Goal: Use online tool/utility: Utilize a website feature to perform a specific function

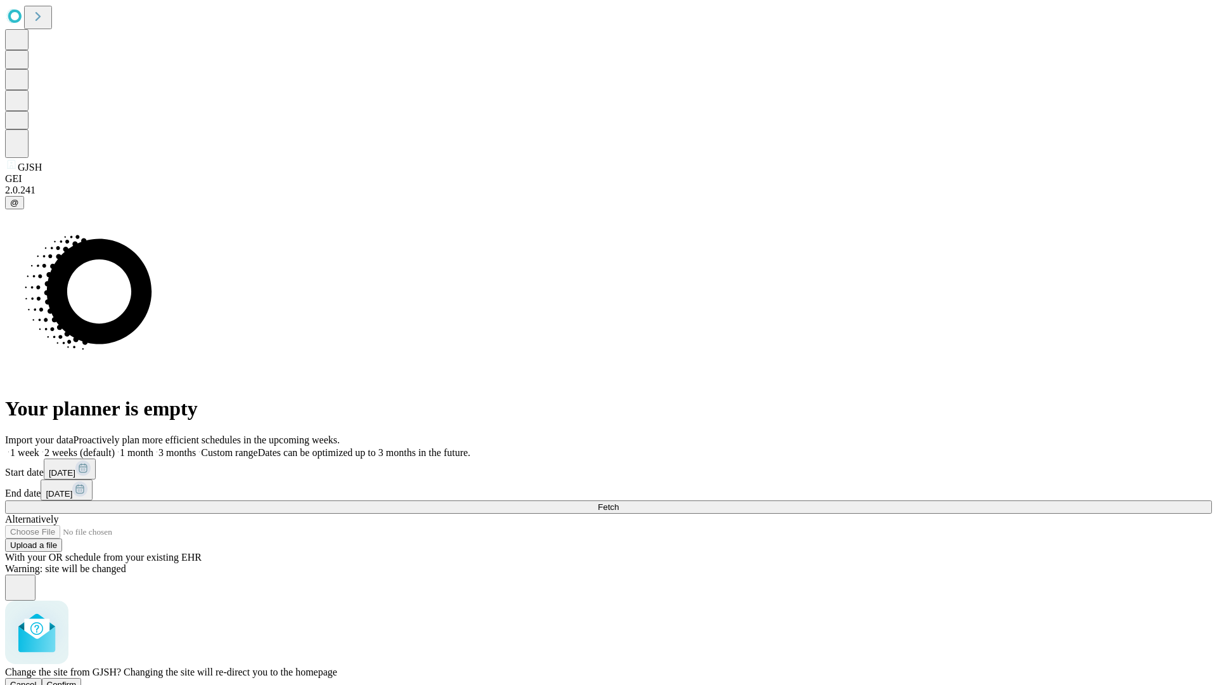
click at [77, 679] on span "Confirm" at bounding box center [62, 684] width 30 height 10
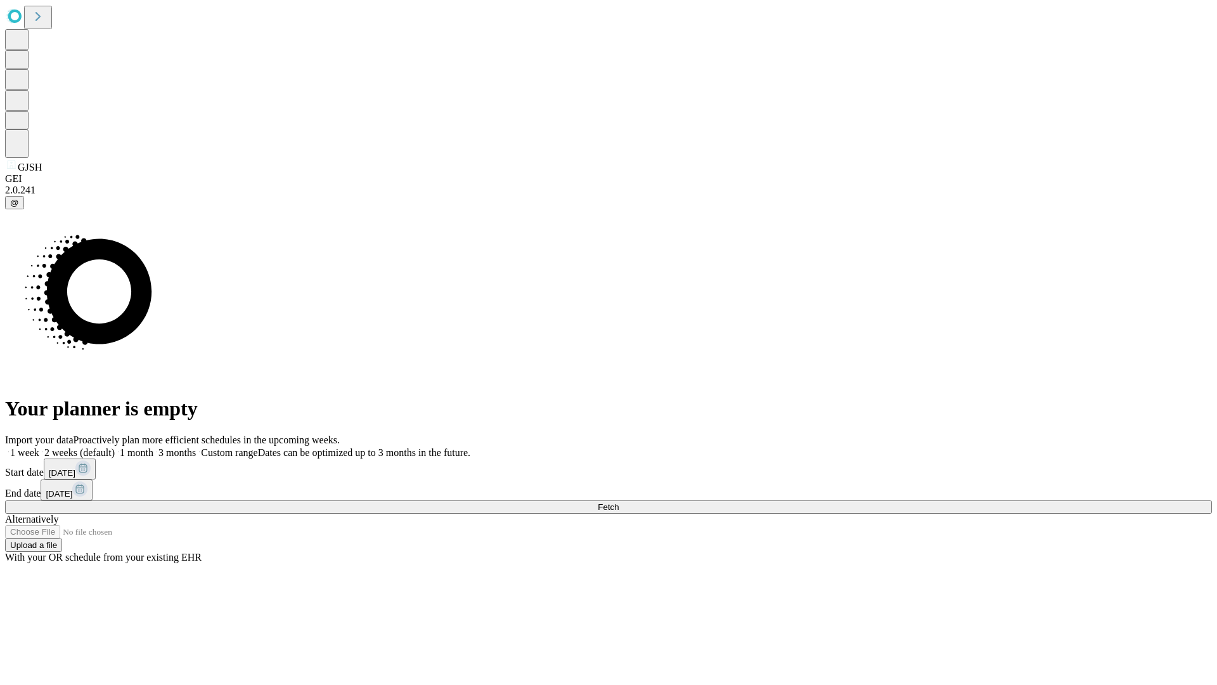
click at [115, 447] on label "2 weeks (default)" at bounding box center [76, 452] width 75 height 11
click at [619, 502] on span "Fetch" at bounding box center [608, 507] width 21 height 10
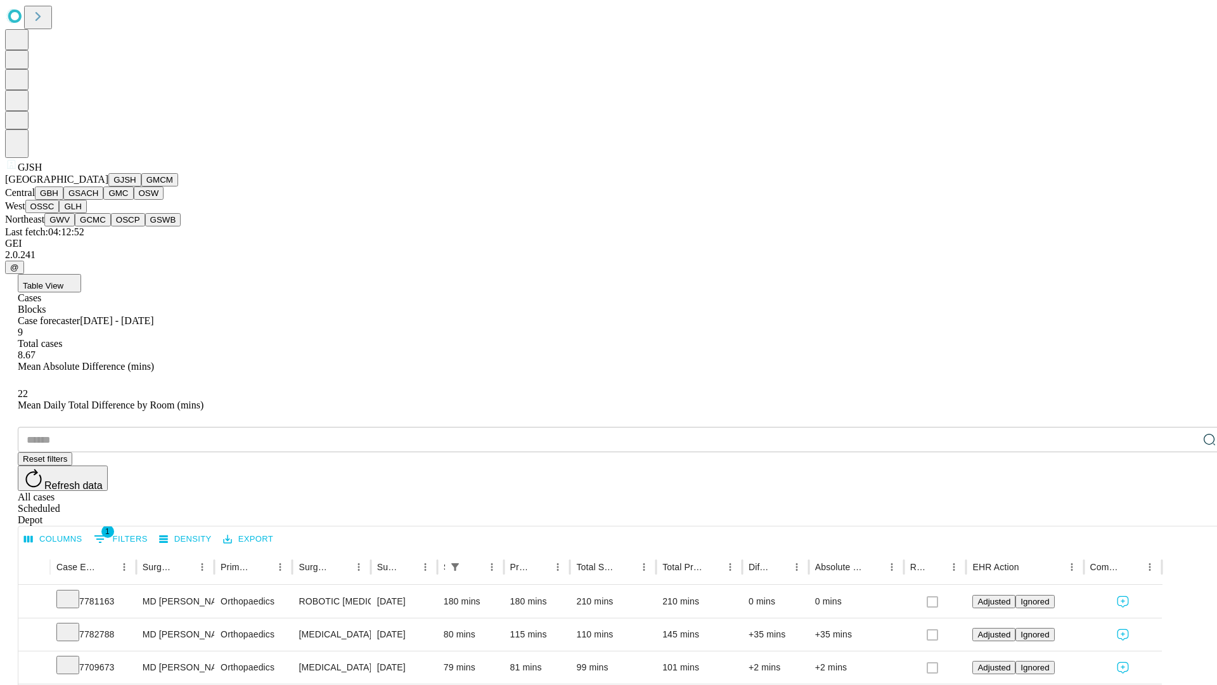
click at [141, 186] on button "GMCM" at bounding box center [159, 179] width 37 height 13
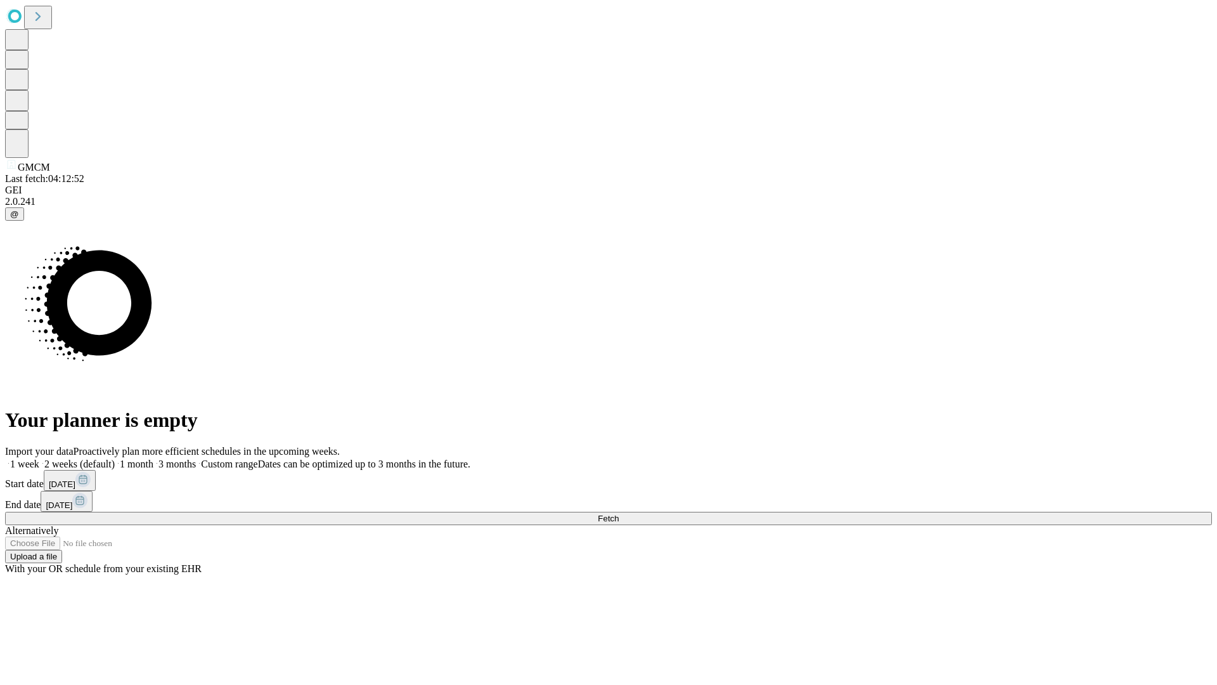
click at [115, 458] on label "2 weeks (default)" at bounding box center [76, 463] width 75 height 11
click at [619, 513] on span "Fetch" at bounding box center [608, 518] width 21 height 10
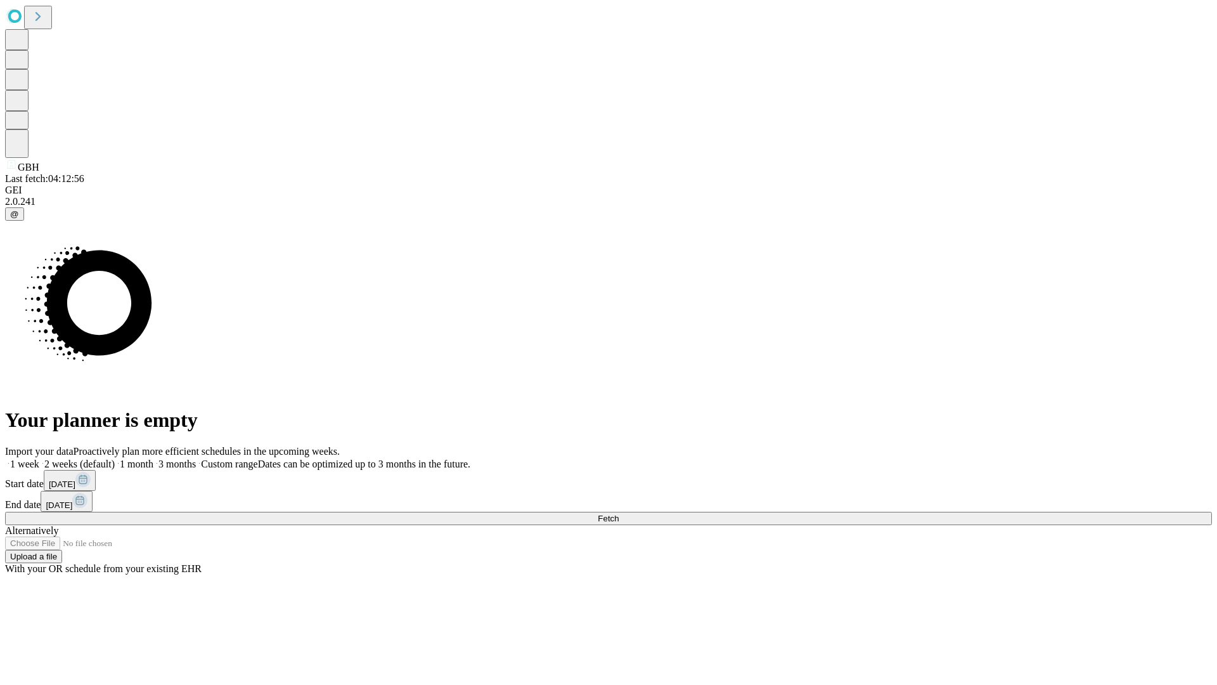
click at [115, 458] on label "2 weeks (default)" at bounding box center [76, 463] width 75 height 11
click at [619, 513] on span "Fetch" at bounding box center [608, 518] width 21 height 10
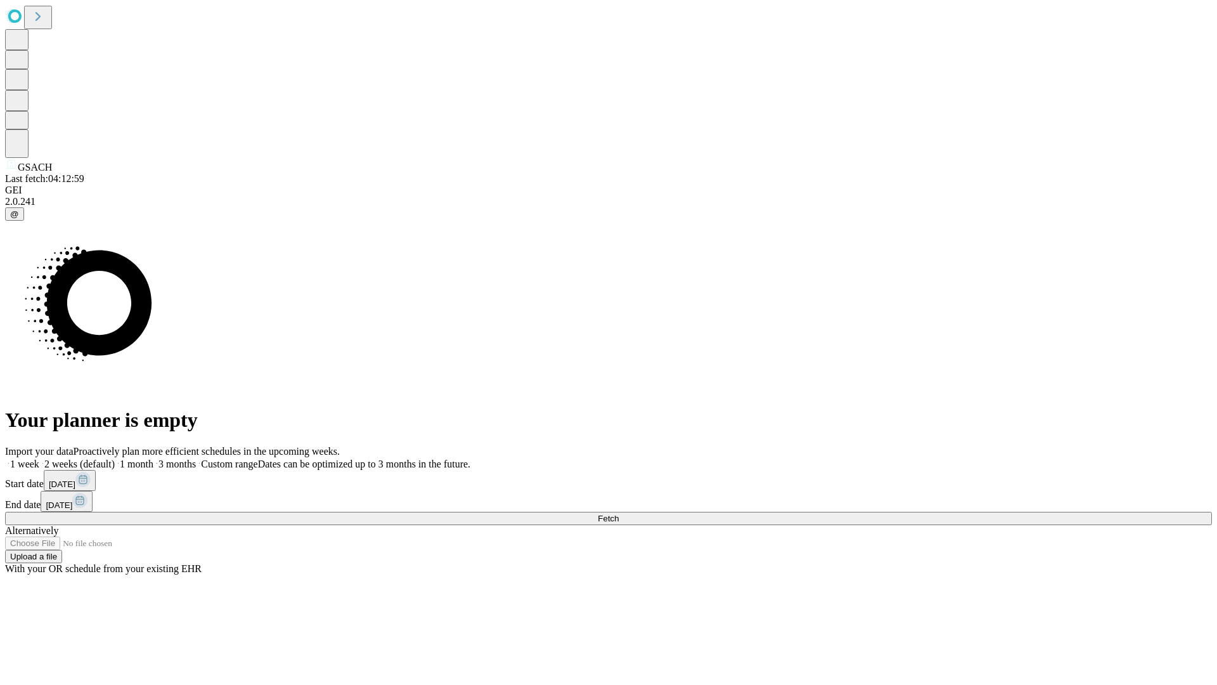
click at [115, 458] on label "2 weeks (default)" at bounding box center [76, 463] width 75 height 11
click at [619, 513] on span "Fetch" at bounding box center [608, 518] width 21 height 10
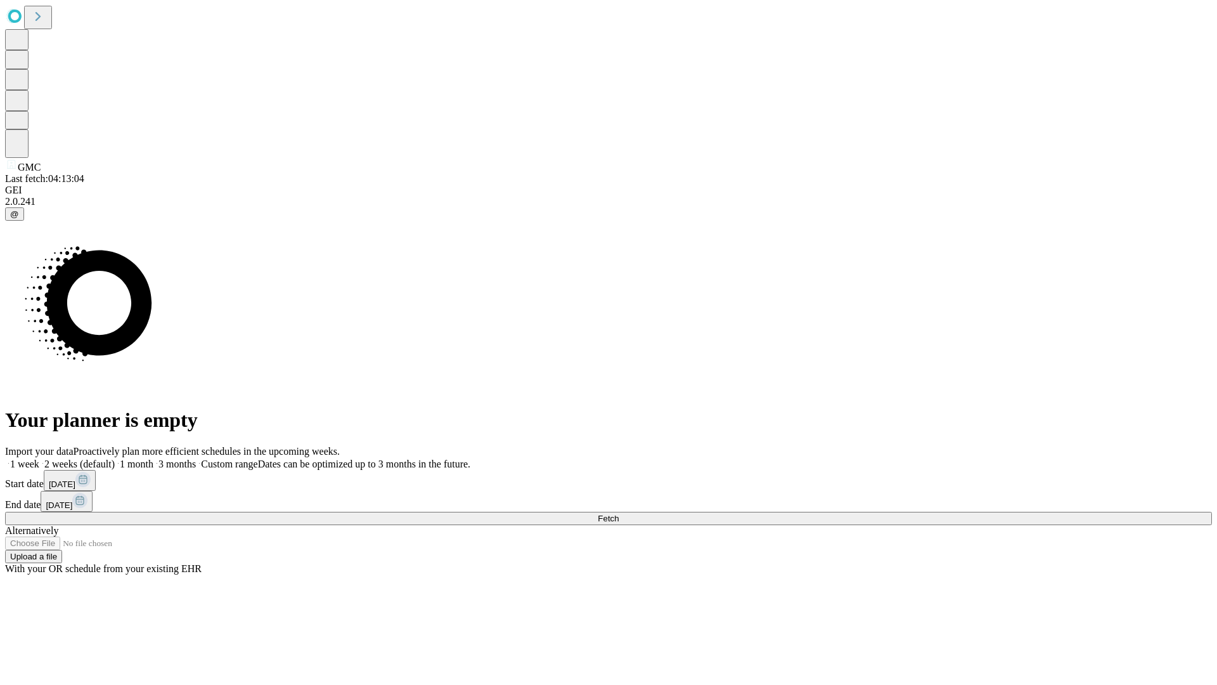
click at [115, 458] on label "2 weeks (default)" at bounding box center [76, 463] width 75 height 11
click at [619, 513] on span "Fetch" at bounding box center [608, 518] width 21 height 10
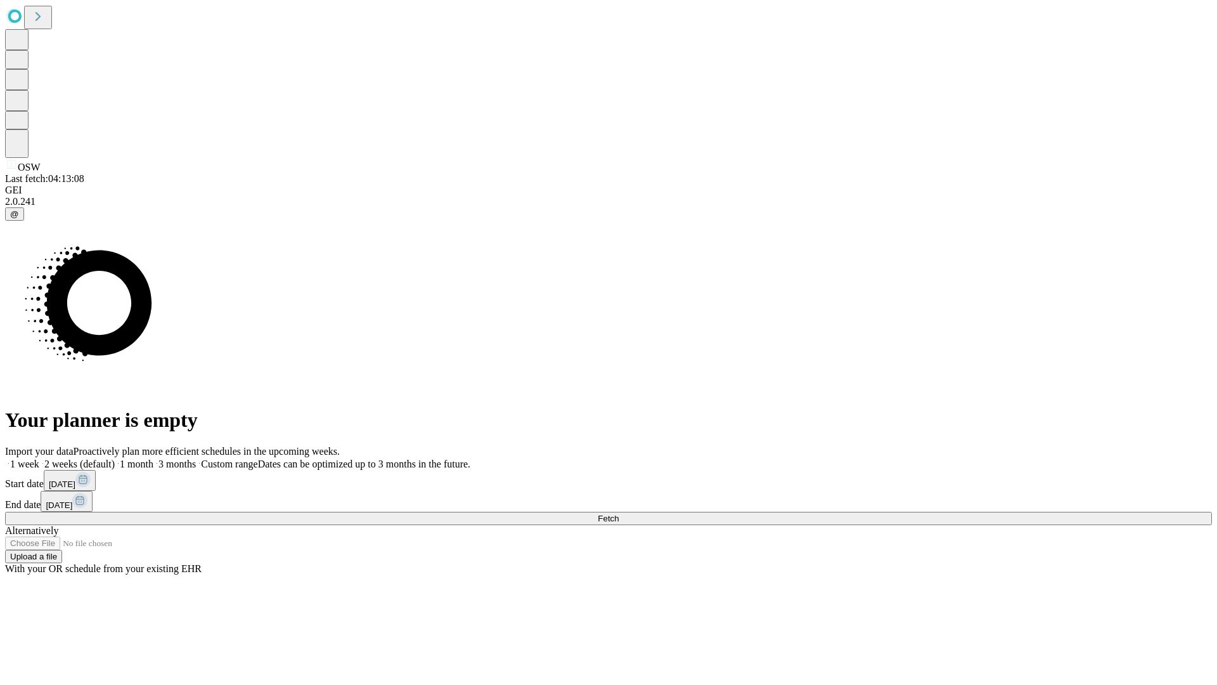
click at [115, 458] on label "2 weeks (default)" at bounding box center [76, 463] width 75 height 11
click at [619, 513] on span "Fetch" at bounding box center [608, 518] width 21 height 10
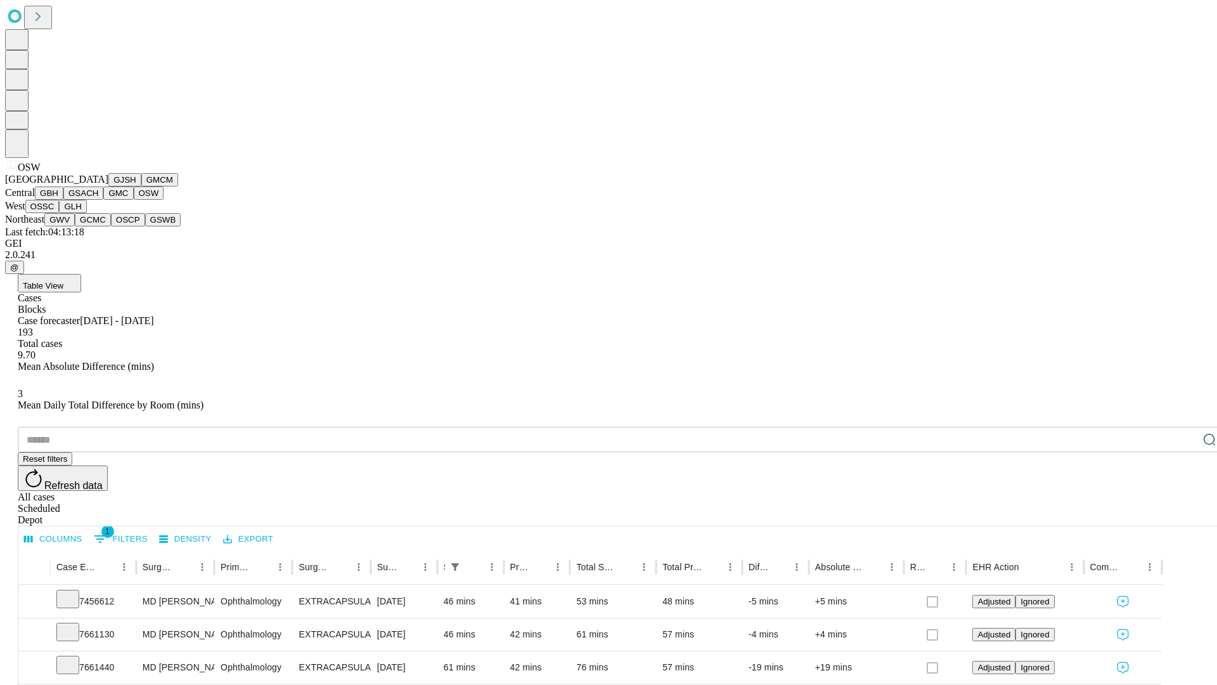
click at [60, 213] on button "OSSC" at bounding box center [42, 206] width 34 height 13
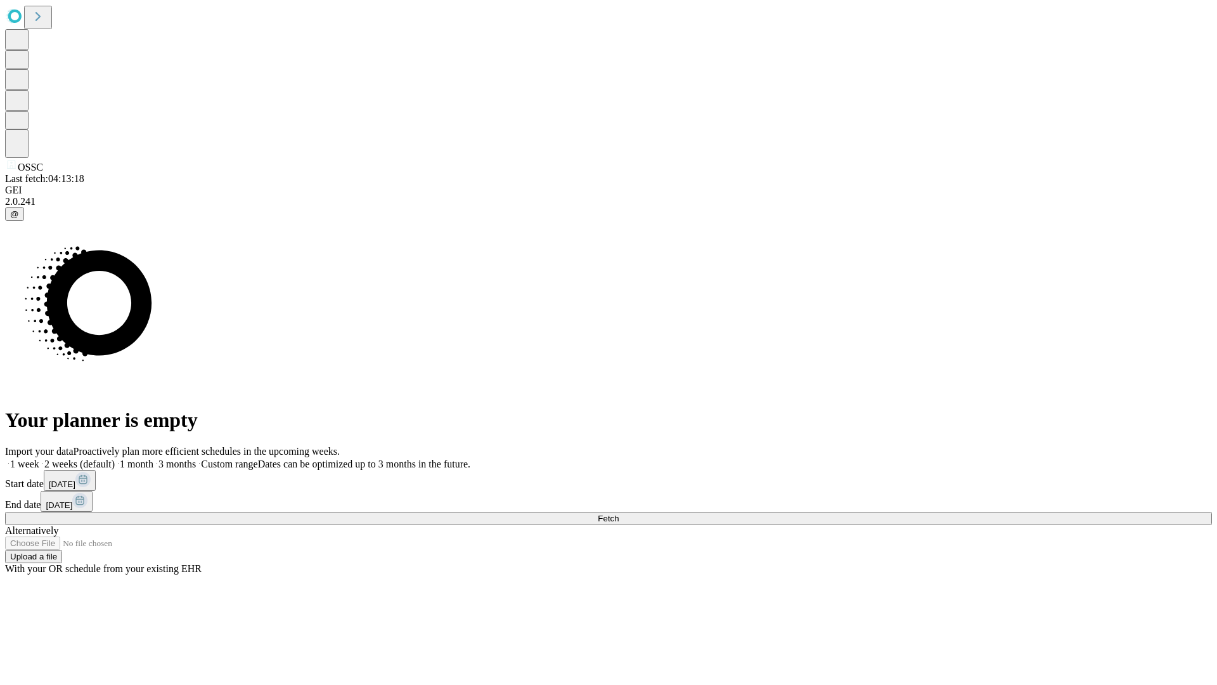
click at [115, 458] on label "2 weeks (default)" at bounding box center [76, 463] width 75 height 11
click at [619, 513] on span "Fetch" at bounding box center [608, 518] width 21 height 10
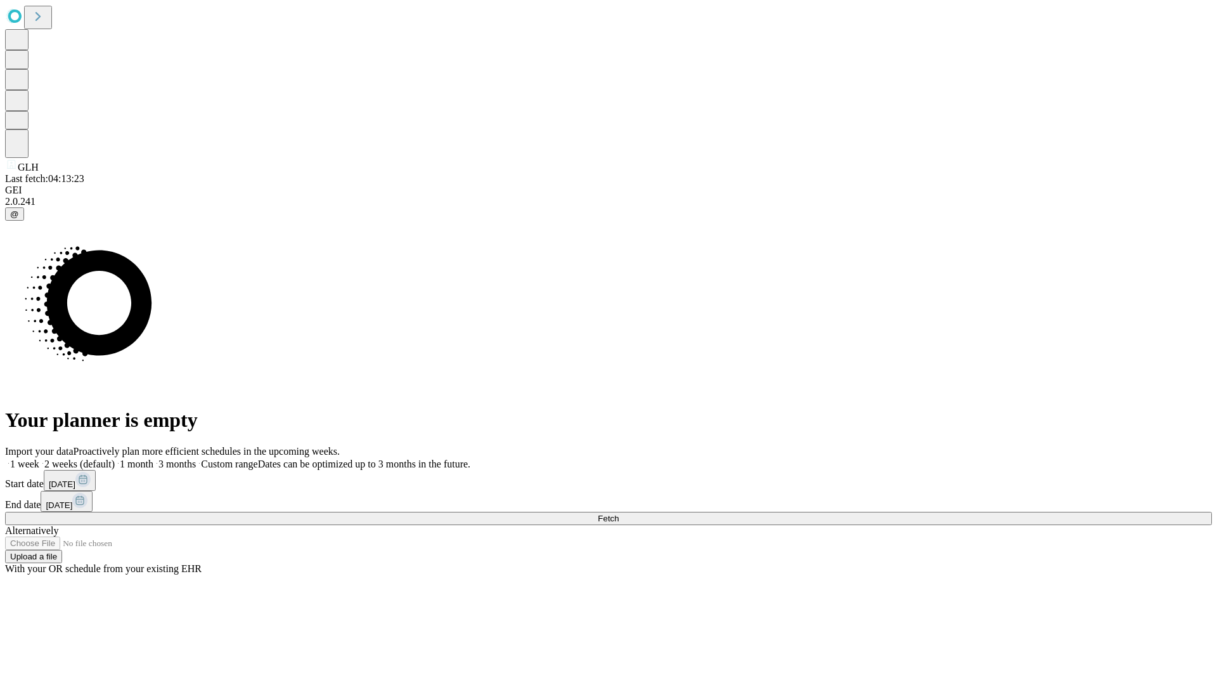
click at [115, 458] on label "2 weeks (default)" at bounding box center [76, 463] width 75 height 11
click at [619, 513] on span "Fetch" at bounding box center [608, 518] width 21 height 10
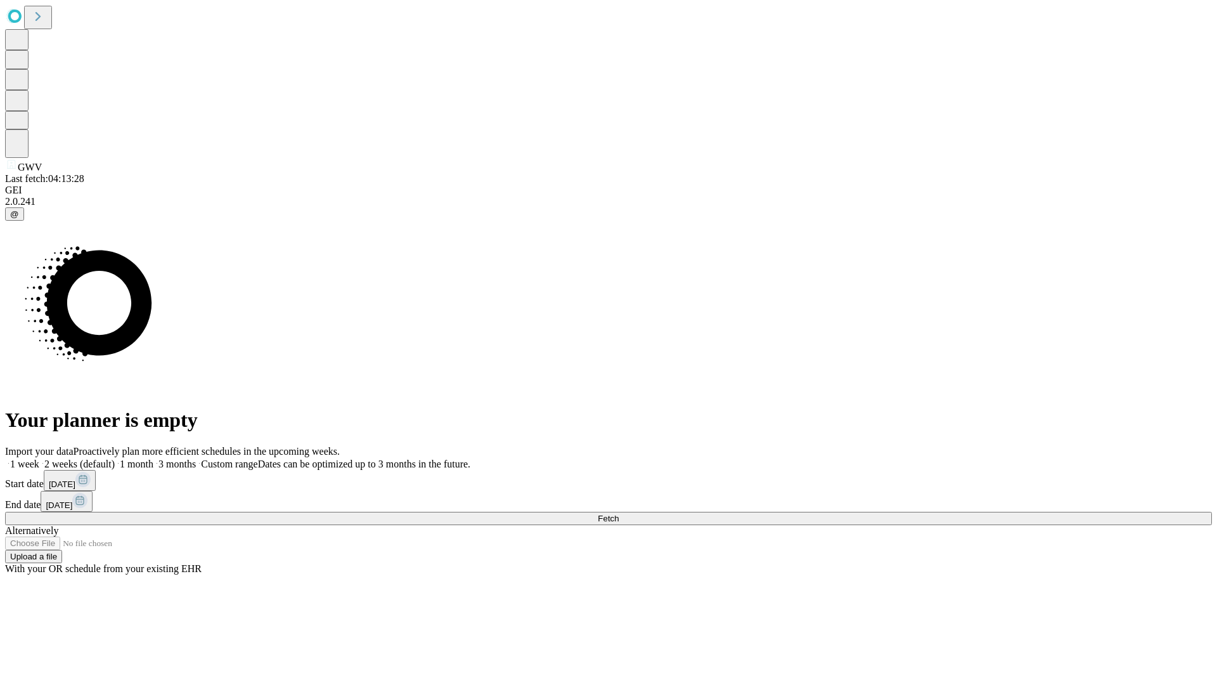
click at [115, 458] on label "2 weeks (default)" at bounding box center [76, 463] width 75 height 11
click at [619, 513] on span "Fetch" at bounding box center [608, 518] width 21 height 10
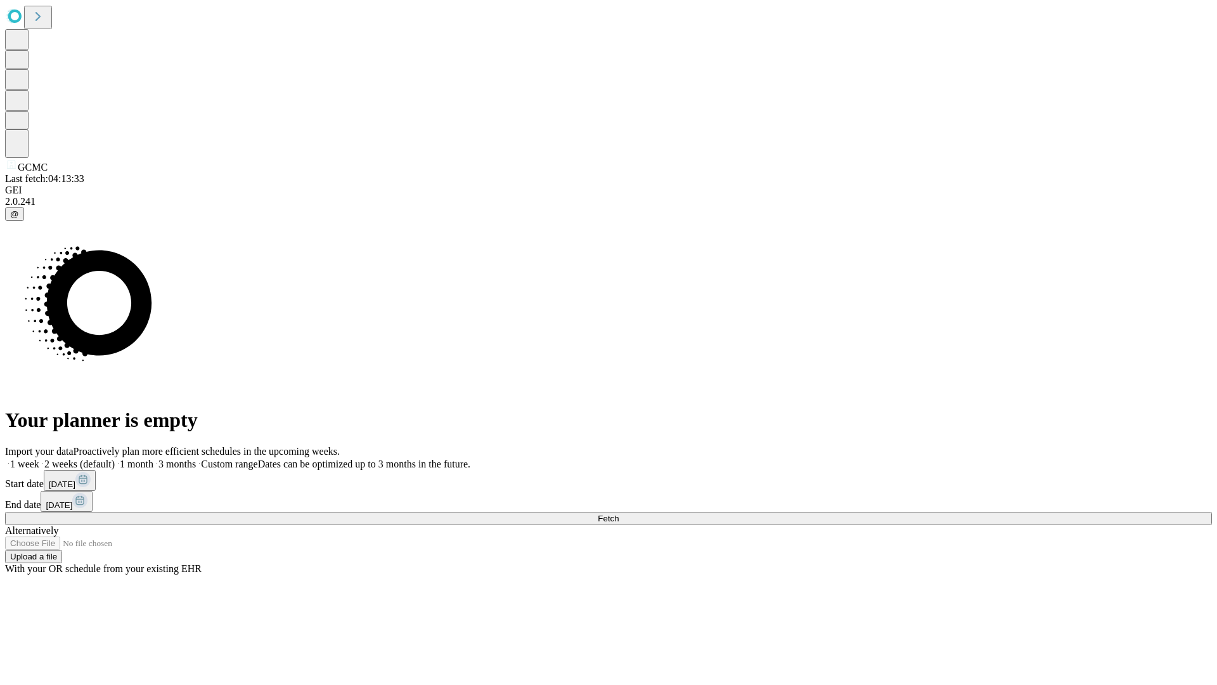
click at [115, 458] on label "2 weeks (default)" at bounding box center [76, 463] width 75 height 11
click at [619, 513] on span "Fetch" at bounding box center [608, 518] width 21 height 10
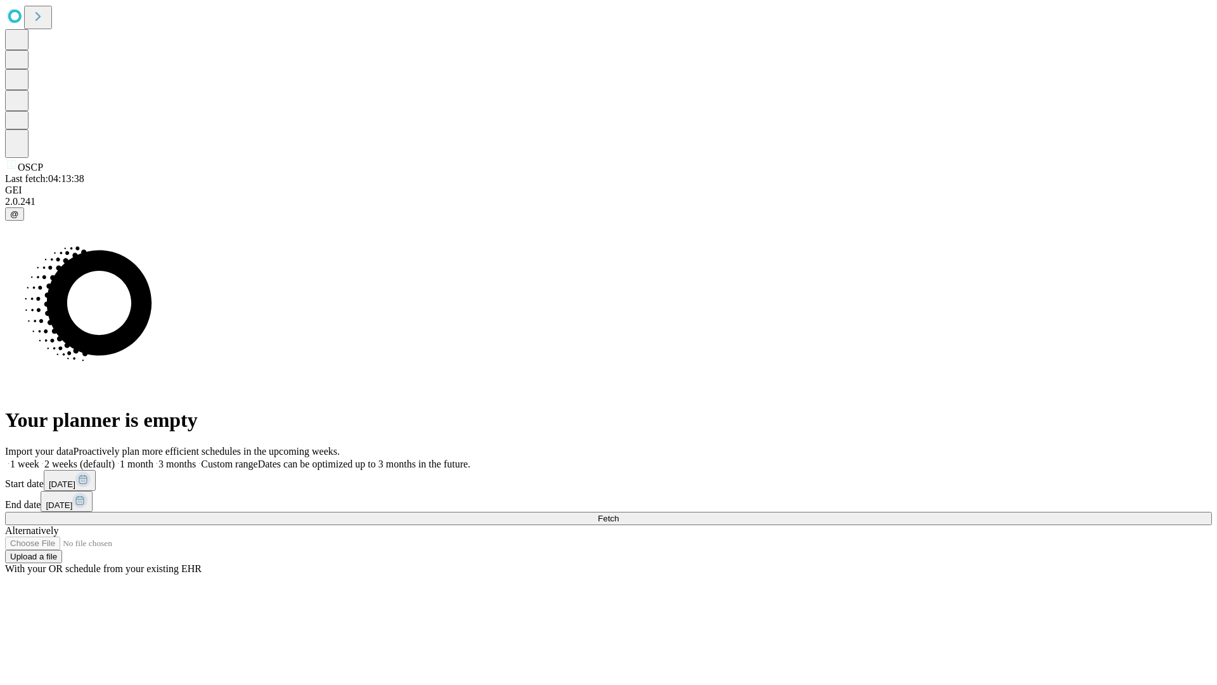
click at [115, 458] on label "2 weeks (default)" at bounding box center [76, 463] width 75 height 11
click at [619, 513] on span "Fetch" at bounding box center [608, 518] width 21 height 10
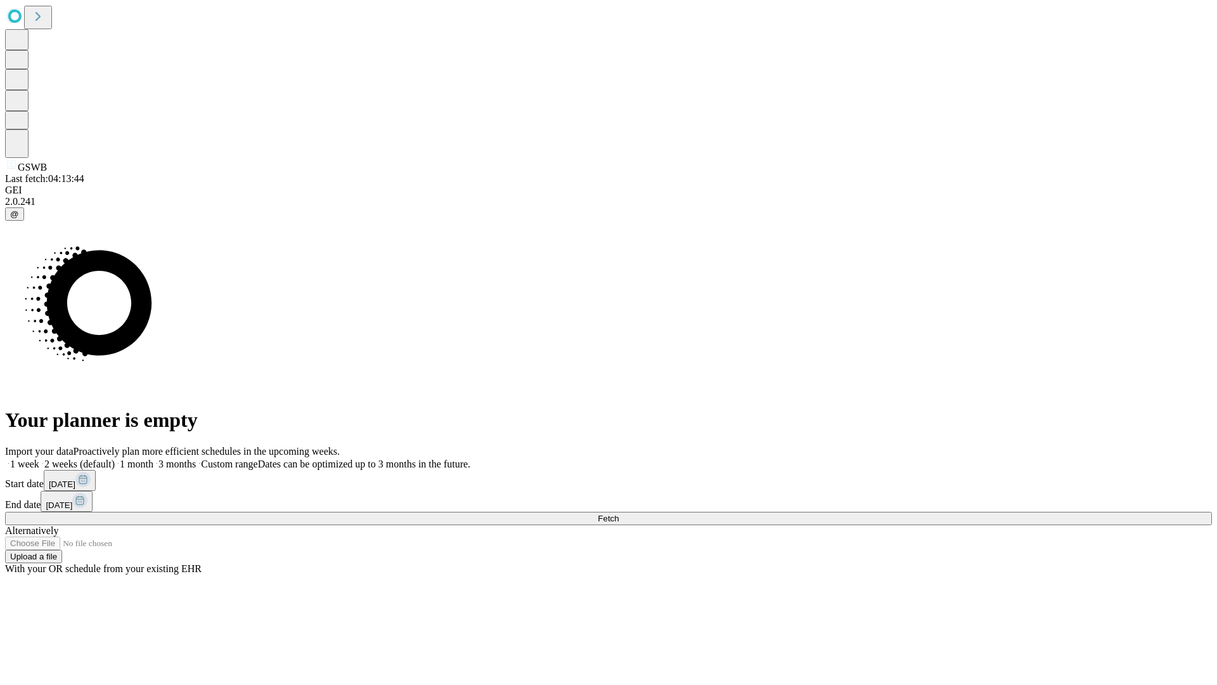
click at [619, 513] on span "Fetch" at bounding box center [608, 518] width 21 height 10
